Goal: Transaction & Acquisition: Book appointment/travel/reservation

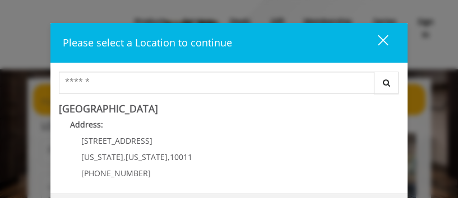
scroll to position [201, 0]
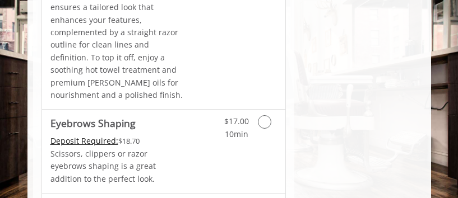
scroll to position [2318, 0]
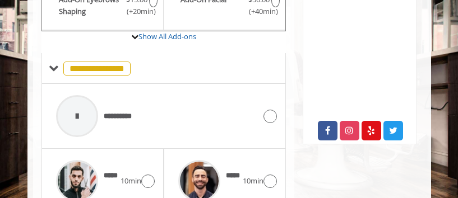
scroll to position [524, 0]
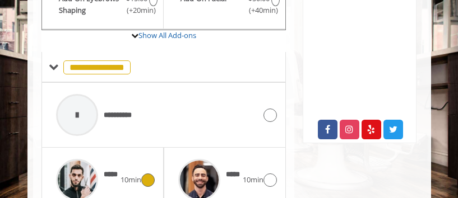
click at [145, 174] on icon at bounding box center [147, 180] width 13 height 13
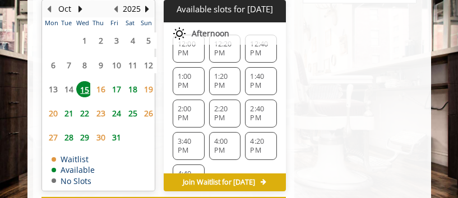
scroll to position [122, 0]
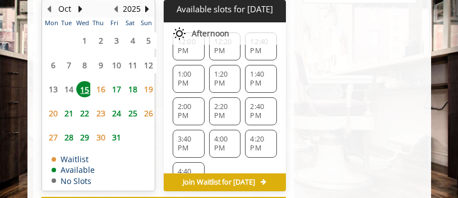
click at [251, 103] on span "2:40 PM" at bounding box center [261, 112] width 22 height 18
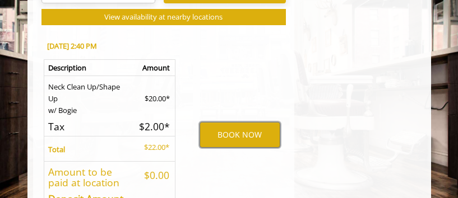
scroll to position [856, 0]
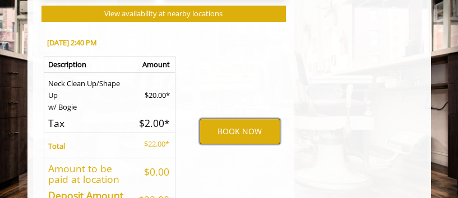
click at [243, 129] on button "BOOK NOW" at bounding box center [240, 132] width 81 height 26
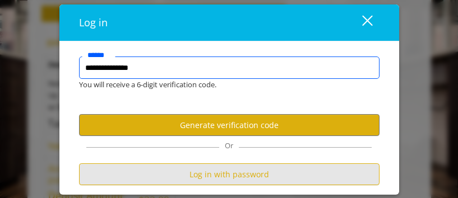
type input "**********"
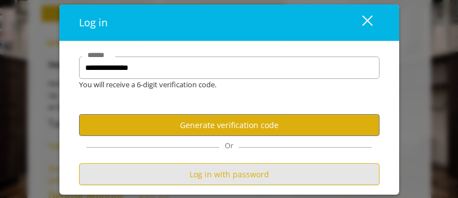
click at [302, 171] on button "Log in with password" at bounding box center [229, 175] width 300 height 22
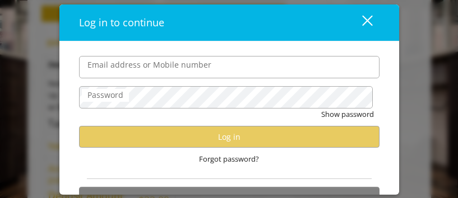
scroll to position [0, 0]
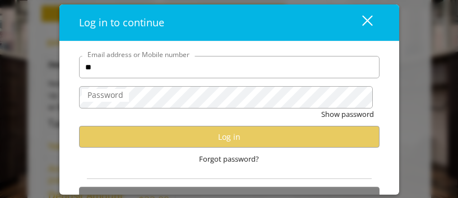
type input "*"
type input "**********"
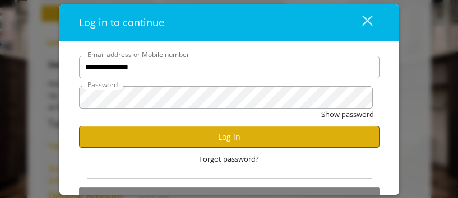
click at [297, 141] on button "Log in" at bounding box center [229, 137] width 300 height 22
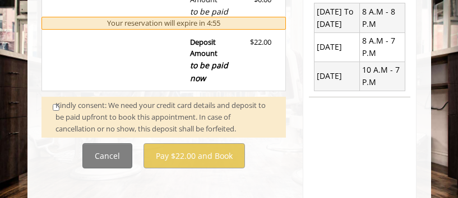
scroll to position [389, 0]
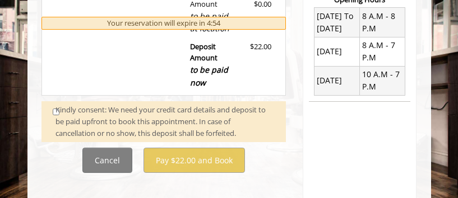
click at [59, 105] on div "Kindly consent: We need your credit card details and deposit to be paid upfront…" at bounding box center [164, 121] width 219 height 35
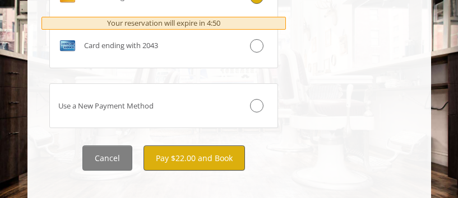
click at [182, 152] on button "Pay $22.00 and Book" at bounding box center [193, 158] width 101 height 25
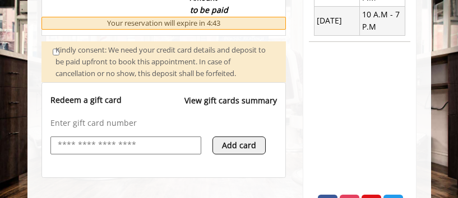
scroll to position [448, 0]
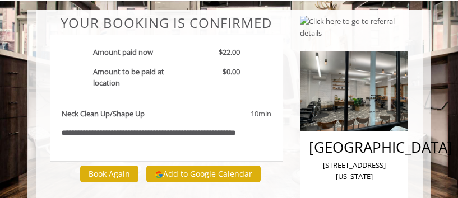
scroll to position [68, 0]
